Goal: Task Accomplishment & Management: Use online tool/utility

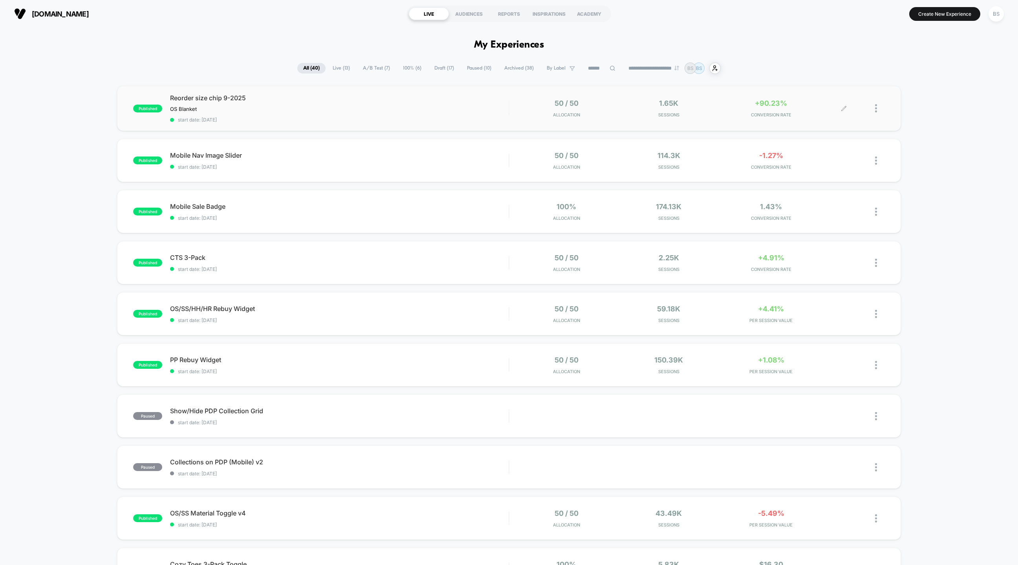
click at [511, 99] on div "50 / 50 Allocation 1.65k Sessions +90.23% CONVERSION RATE" at bounding box center [698, 108] width 376 height 18
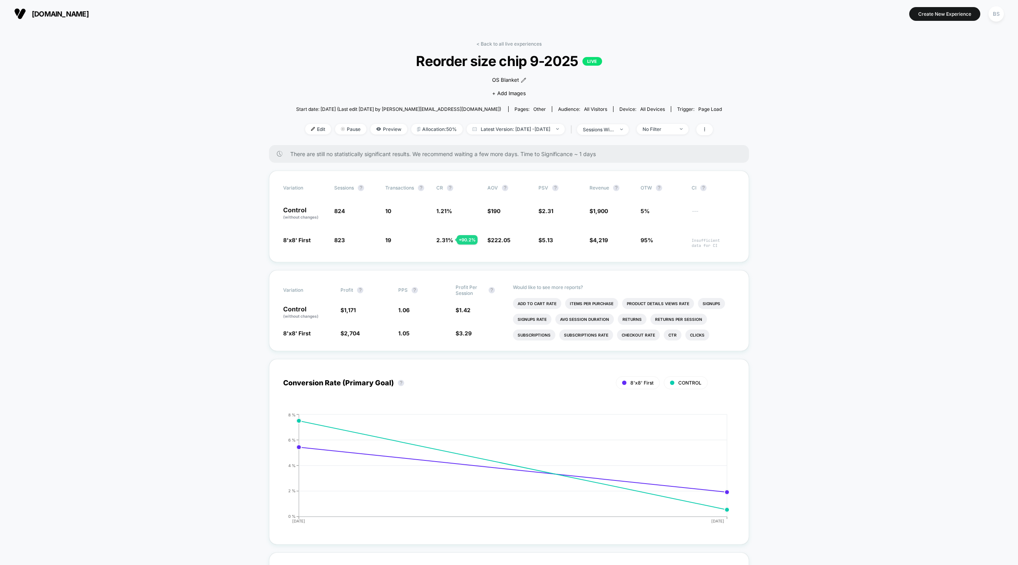
click at [495, 42] on link "< Back to all live experiences" at bounding box center [509, 44] width 65 height 6
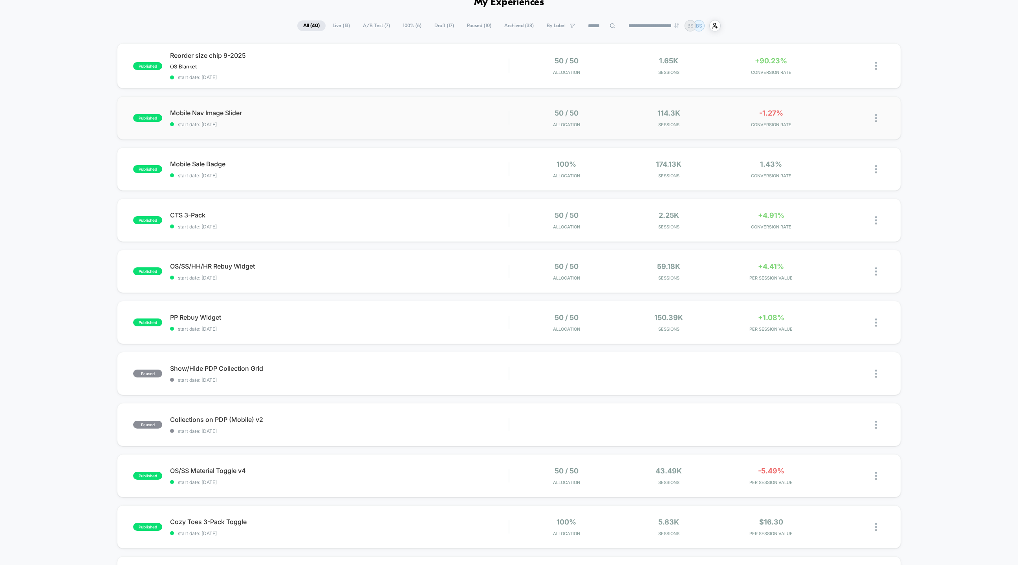
scroll to position [49, 0]
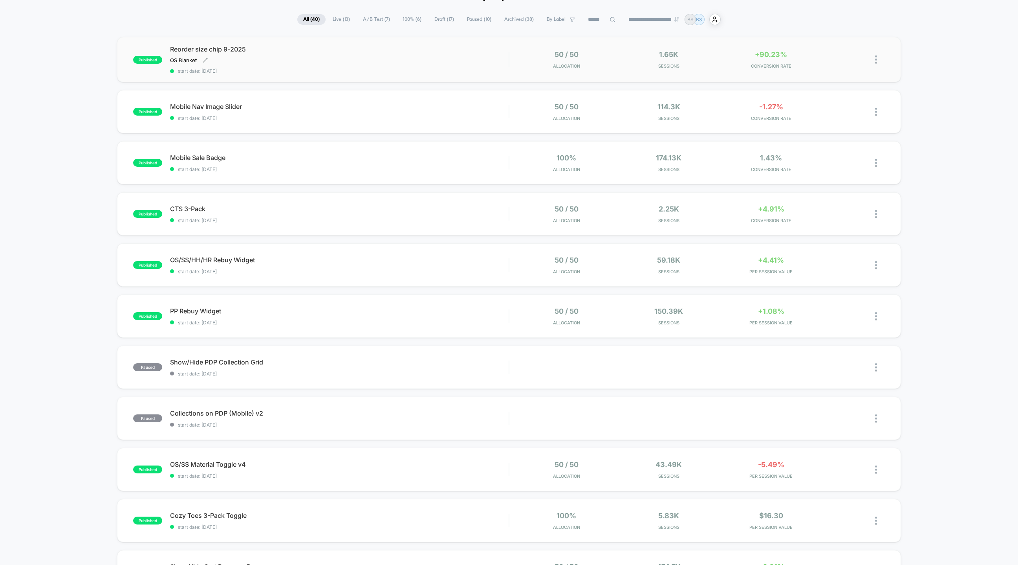
click at [478, 58] on div "Reorder size chip 9-2025 OS Blanket Click to edit experience details OS Blanket…" at bounding box center [339, 59] width 339 height 29
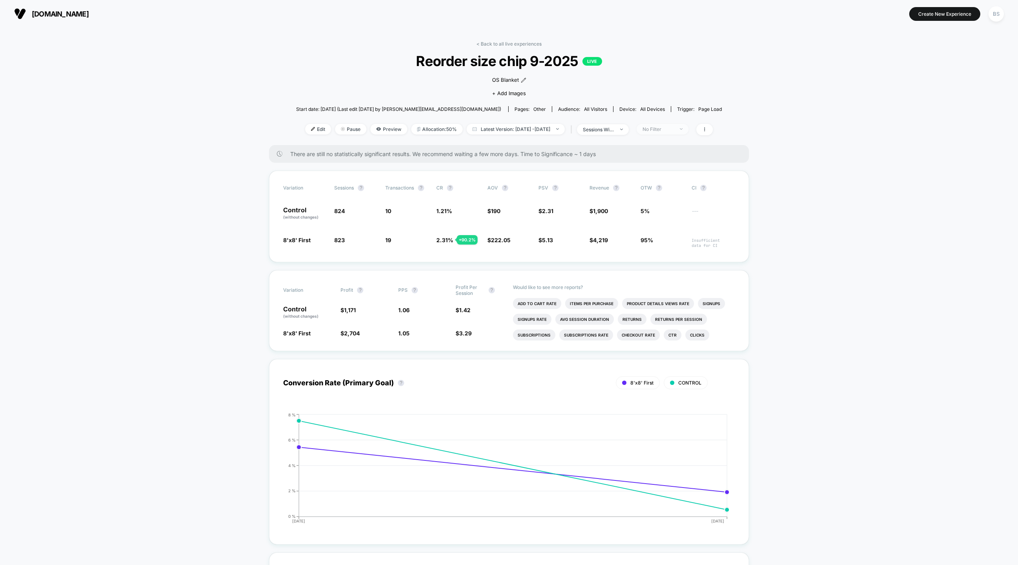
click at [680, 132] on span "No Filter" at bounding box center [663, 129] width 52 height 11
click at [658, 204] on span "New Visitors" at bounding box center [667, 205] width 32 height 7
click at [666, 255] on div "Mobile Visitors ? Desktop Visitors ? Returning Visitors ? New Visitors ? No Fil…" at bounding box center [675, 202] width 96 height 120
click at [666, 247] on button "Save" at bounding box center [675, 243] width 72 height 13
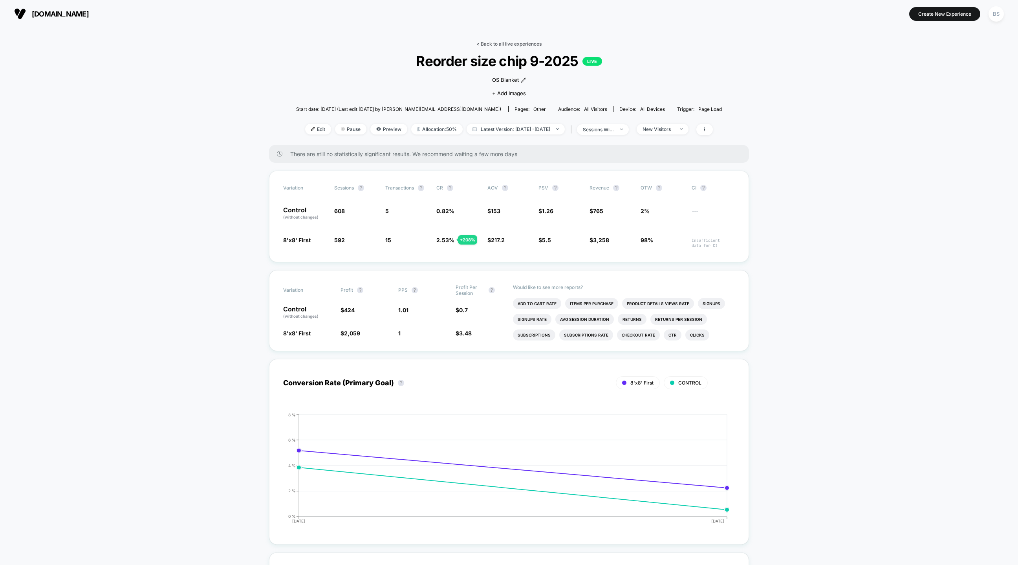
click at [499, 41] on link "< Back to all live experiences" at bounding box center [509, 44] width 65 height 6
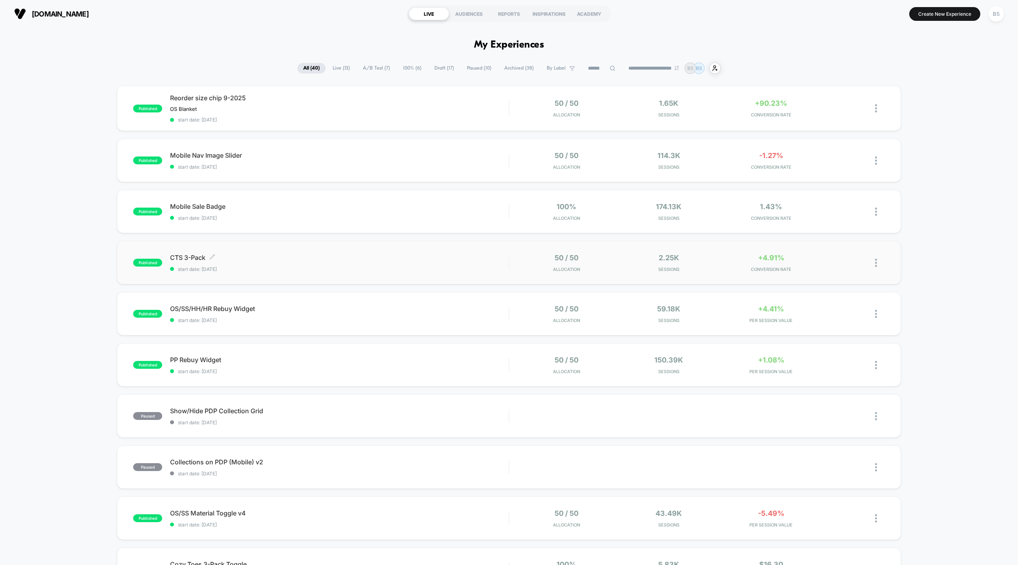
click at [378, 261] on div "CTS 3-Pack Click to edit experience details Click to edit experience details st…" at bounding box center [339, 262] width 339 height 18
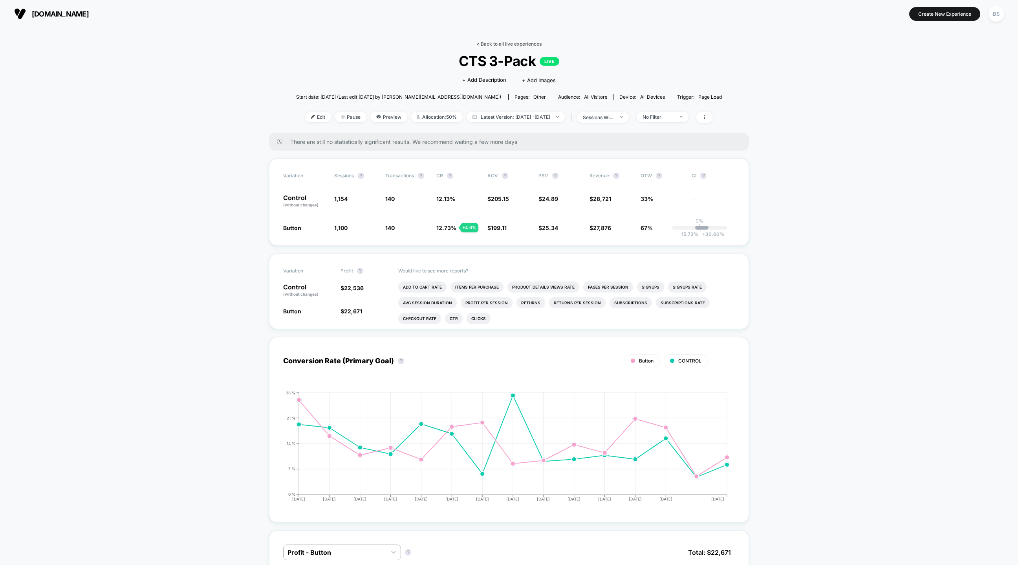
click at [493, 45] on link "< Back to all live experiences" at bounding box center [509, 44] width 65 height 6
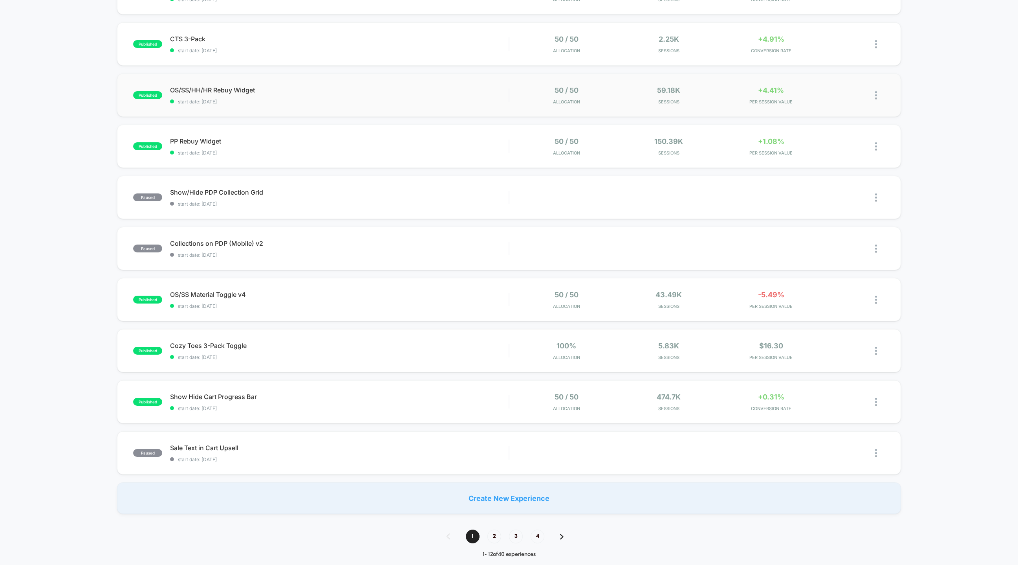
scroll to position [80, 0]
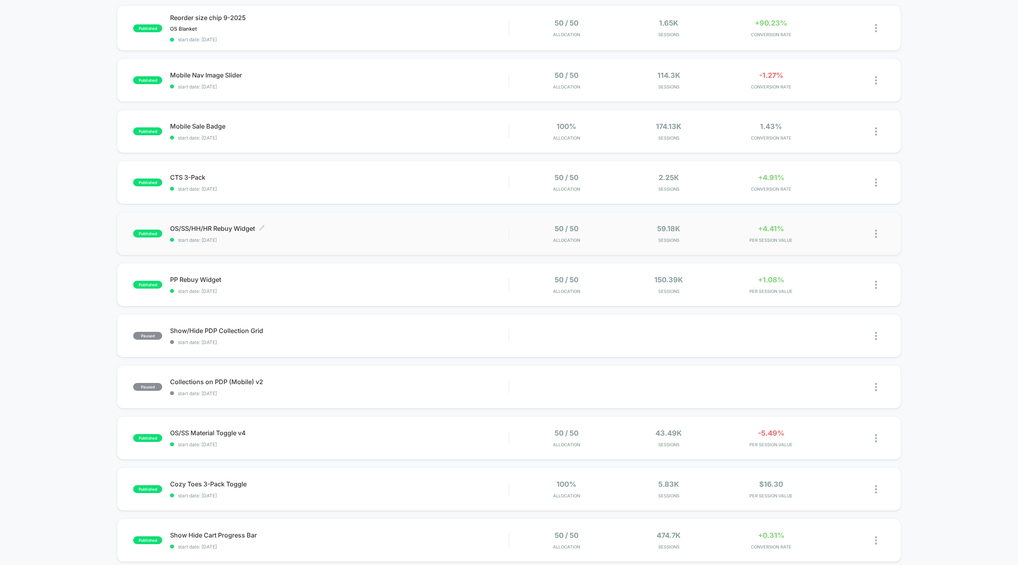
click at [191, 225] on span "OS/SS/HH/HR Rebuy Widget Click to edit experience details" at bounding box center [339, 228] width 339 height 8
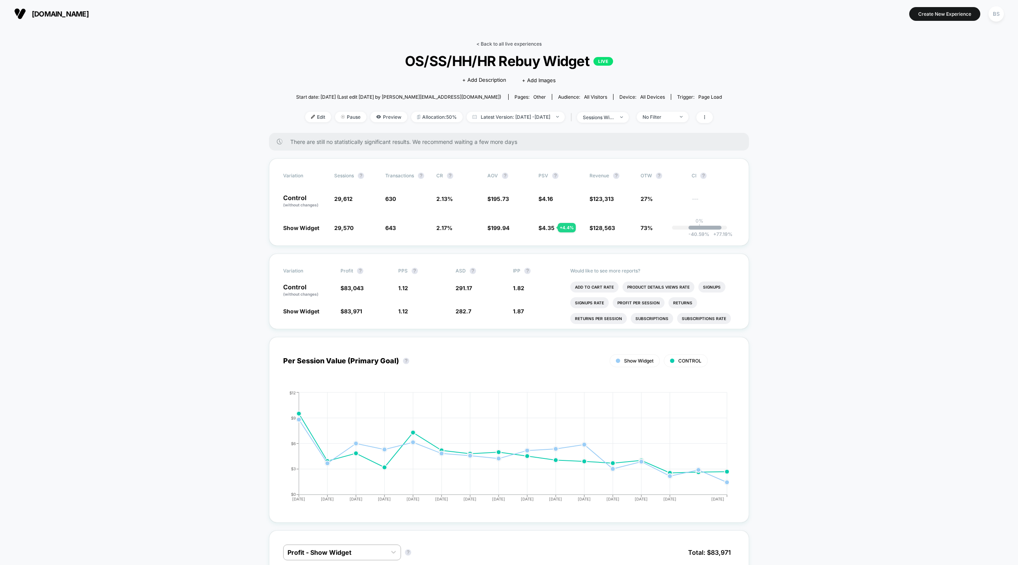
click at [498, 42] on link "< Back to all live experiences" at bounding box center [509, 44] width 65 height 6
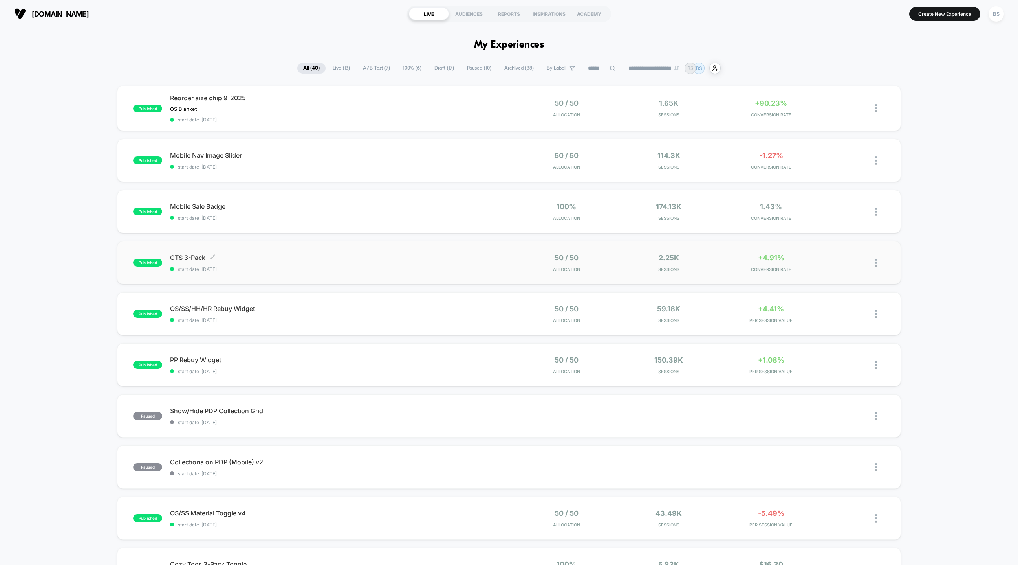
click at [341, 257] on span "CTS 3-Pack Click to edit experience details" at bounding box center [339, 257] width 339 height 8
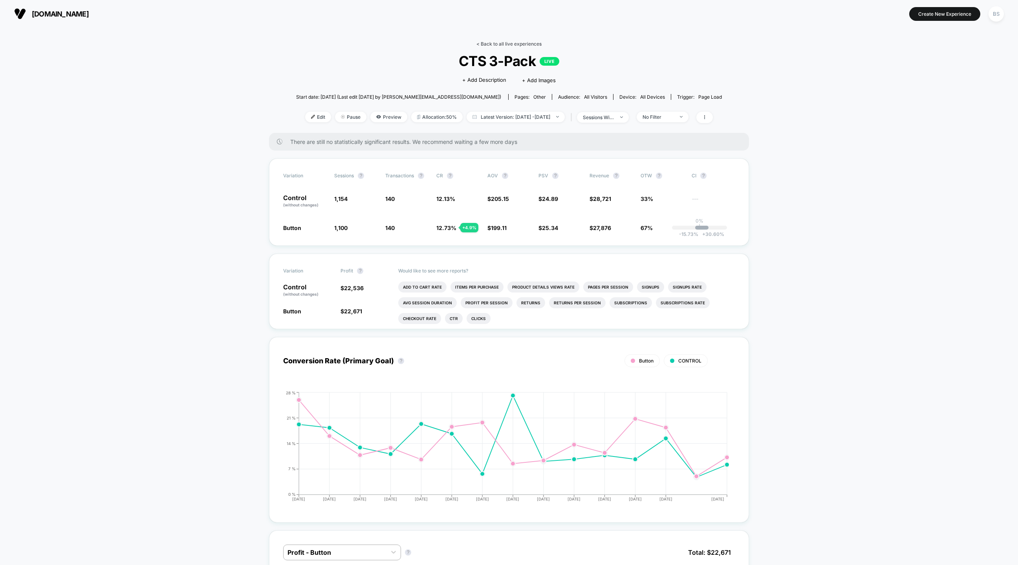
click at [479, 42] on link "< Back to all live experiences" at bounding box center [509, 44] width 65 height 6
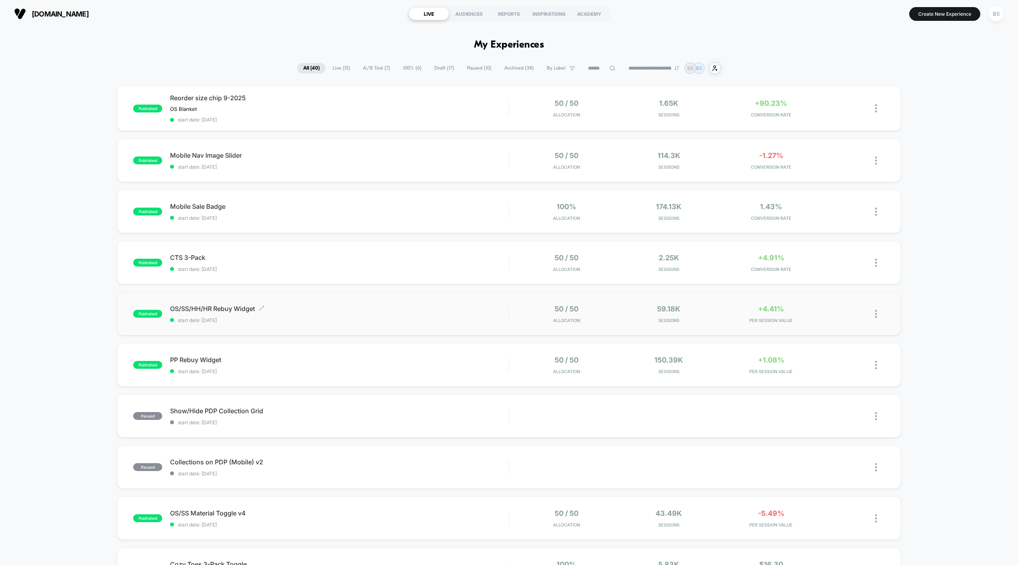
click at [433, 305] on span "OS/SS/HH/HR Rebuy Widget Click to edit experience details" at bounding box center [339, 308] width 339 height 8
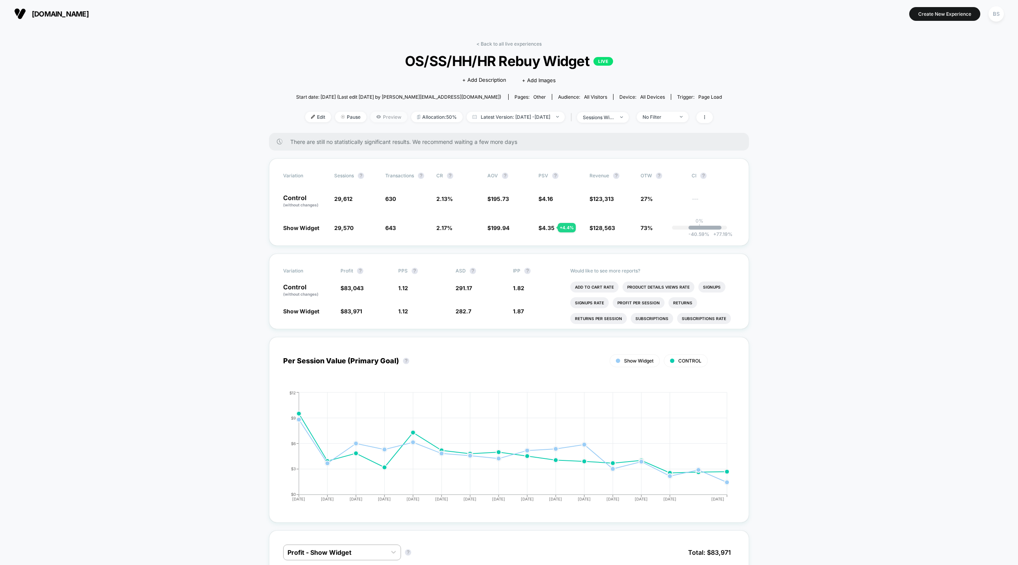
click at [371, 119] on span "Preview" at bounding box center [389, 117] width 37 height 11
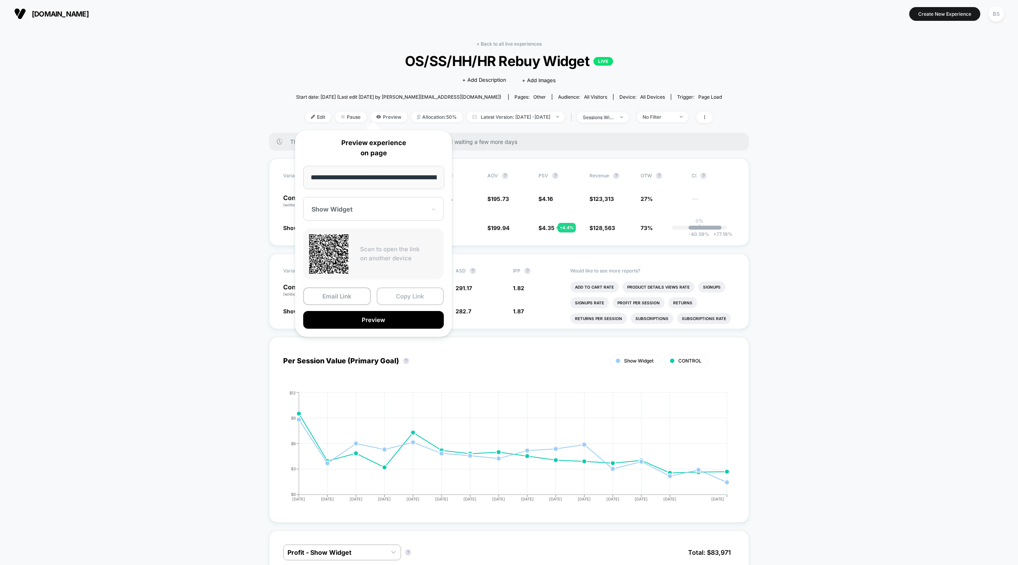
click at [403, 290] on button "Copy Link" at bounding box center [411, 296] width 68 height 18
